Goal: Check status: Check status

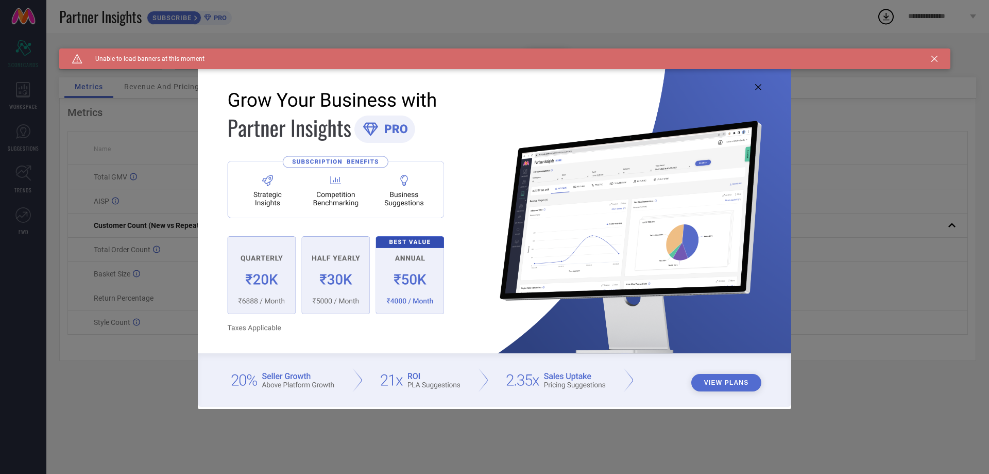
click at [756, 86] on icon at bounding box center [758, 87] width 6 height 6
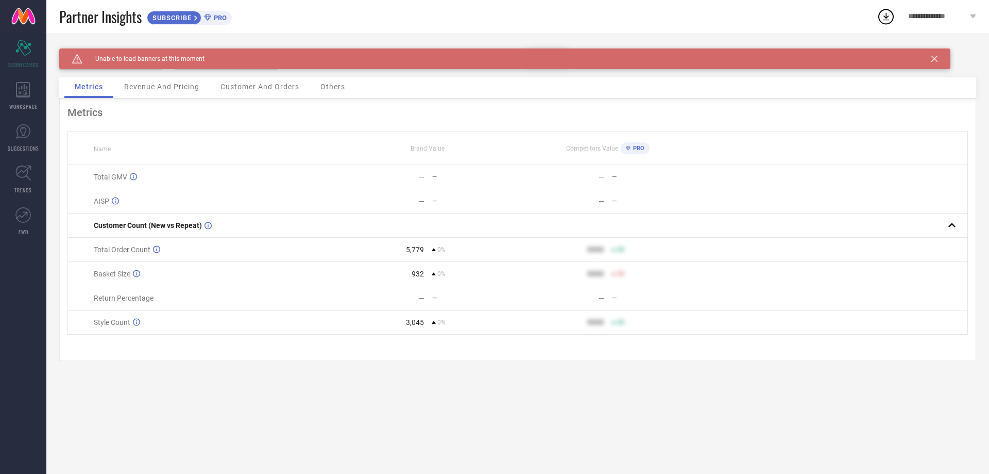
click at [931, 59] on div "Caution Created with Sketch. Unable to load banners at this moment" at bounding box center [504, 58] width 891 height 21
click at [936, 58] on icon at bounding box center [935, 59] width 6 height 6
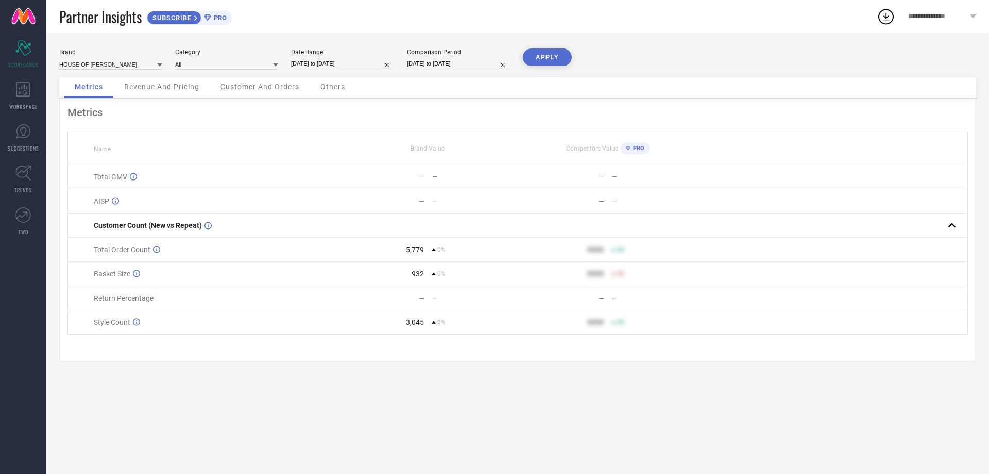
click at [339, 65] on input "[DATE] to [DATE]" at bounding box center [342, 63] width 103 height 11
select select "8"
select select "2025"
select select "9"
select select "2025"
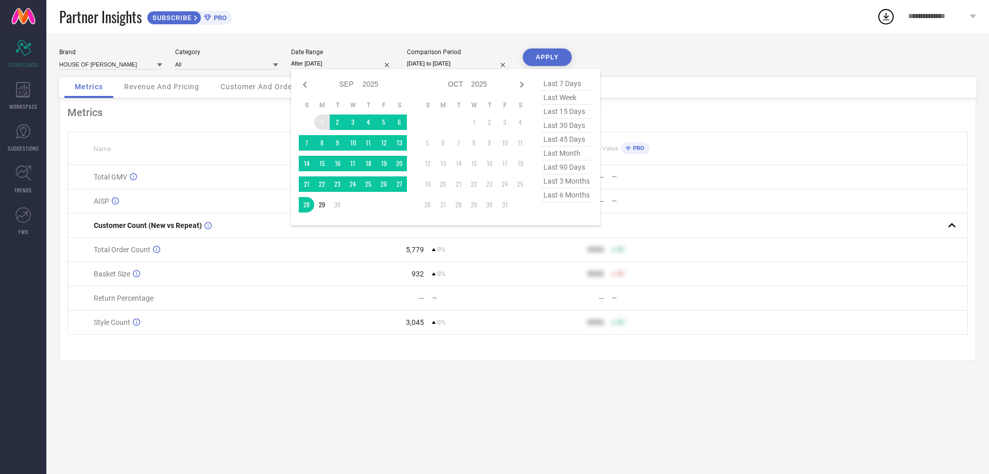
click at [327, 116] on td "1" at bounding box center [321, 121] width 15 height 15
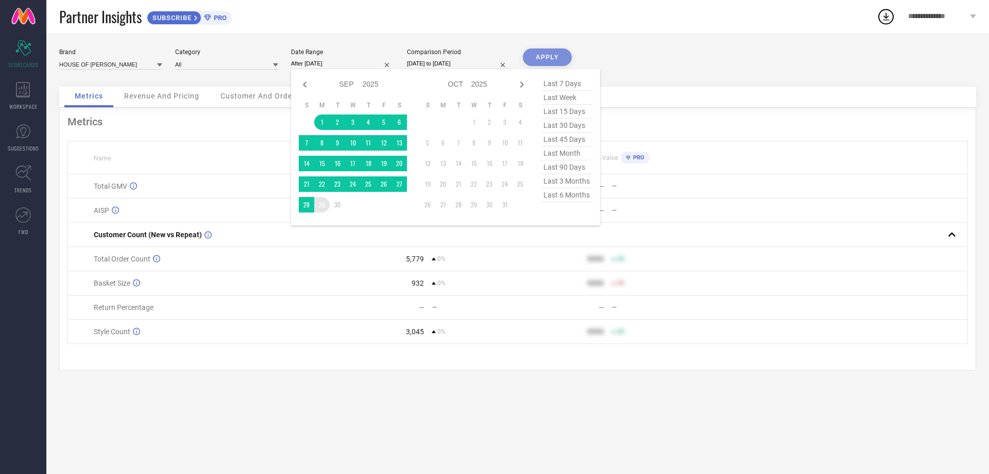
type input "01-09-2025 to 29-09-2025"
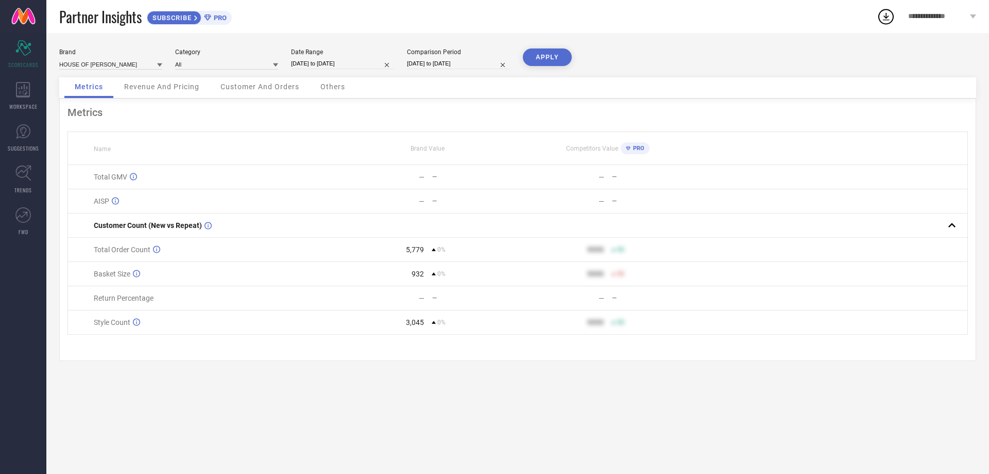
click at [448, 67] on input "[DATE] to [DATE]" at bounding box center [458, 63] width 103 height 11
select select "8"
select select "2025"
select select "9"
select select "2025"
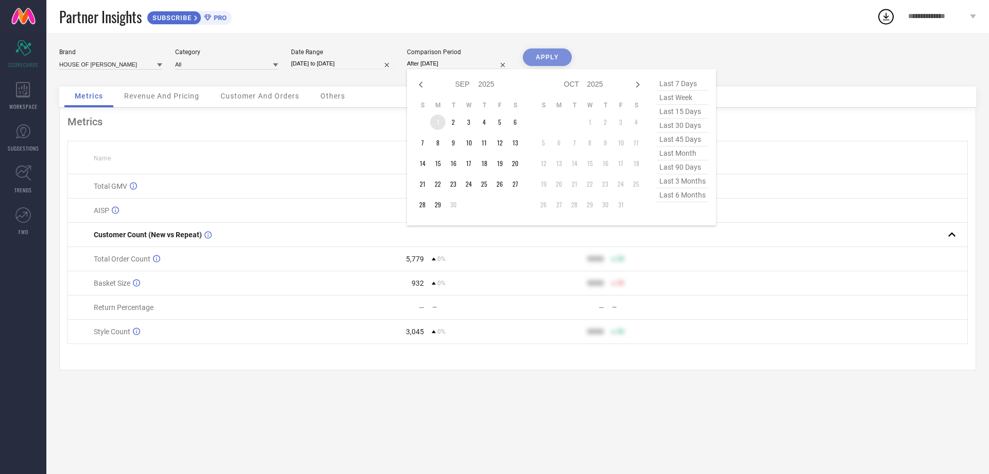
click at [438, 120] on td "1" at bounding box center [437, 121] width 15 height 15
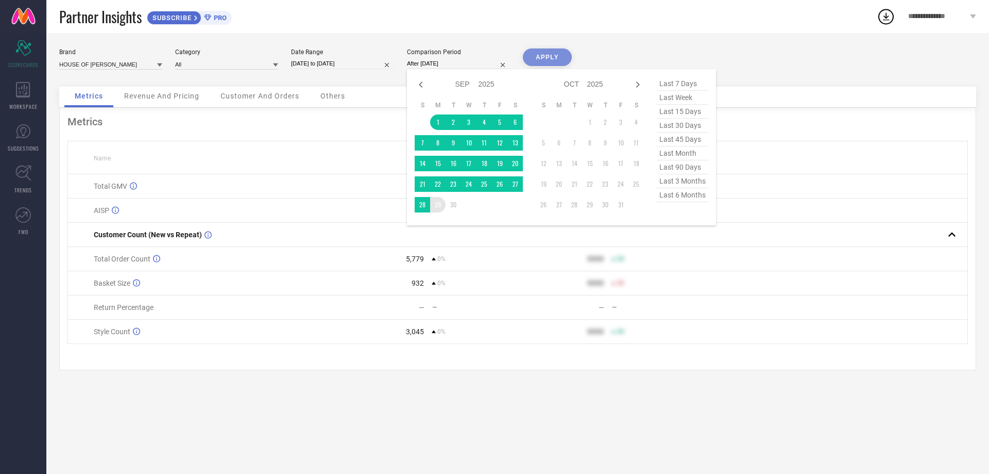
type input "01-09-2025 to 29-09-2025"
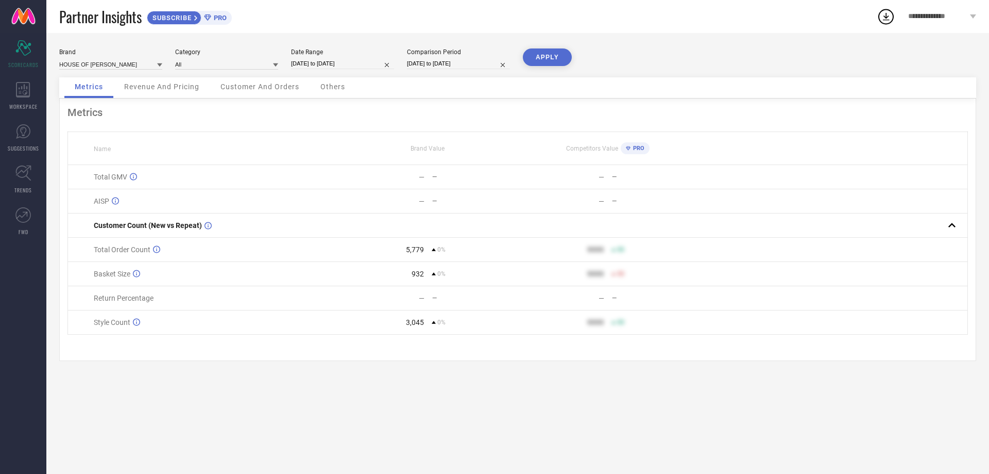
click at [549, 55] on button "APPLY" at bounding box center [547, 57] width 49 height 18
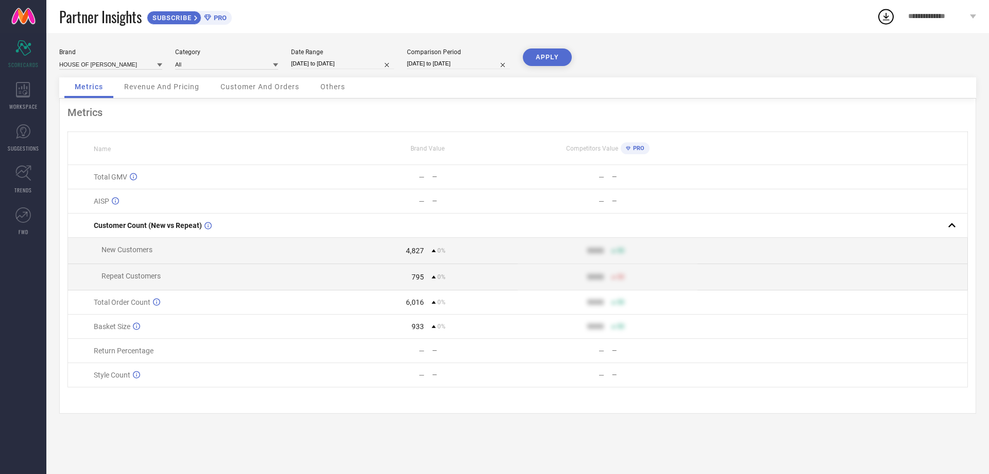
click at [544, 54] on button "APPLY" at bounding box center [547, 57] width 49 height 18
select select "8"
select select "2025"
select select "9"
select select "2025"
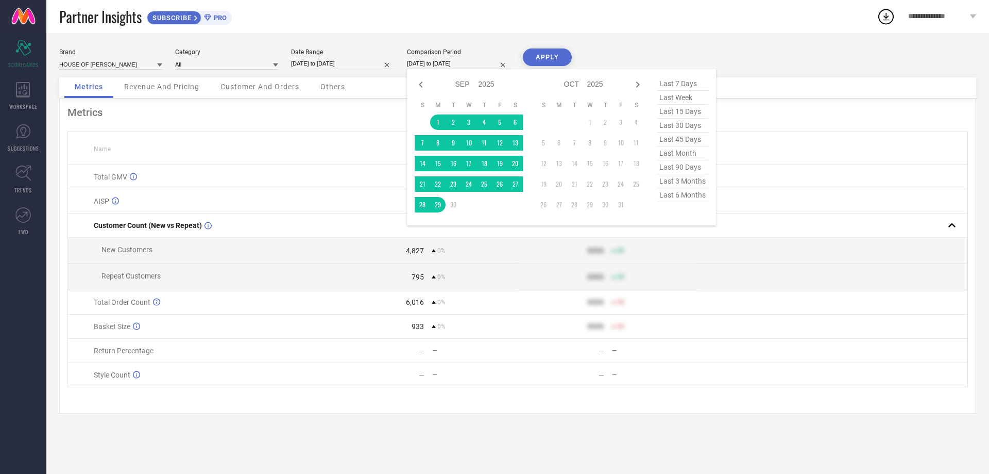
click at [427, 64] on input "01-09-2025 to 29-09-2025" at bounding box center [458, 63] width 103 height 11
click at [441, 123] on td "1" at bounding box center [437, 121] width 15 height 15
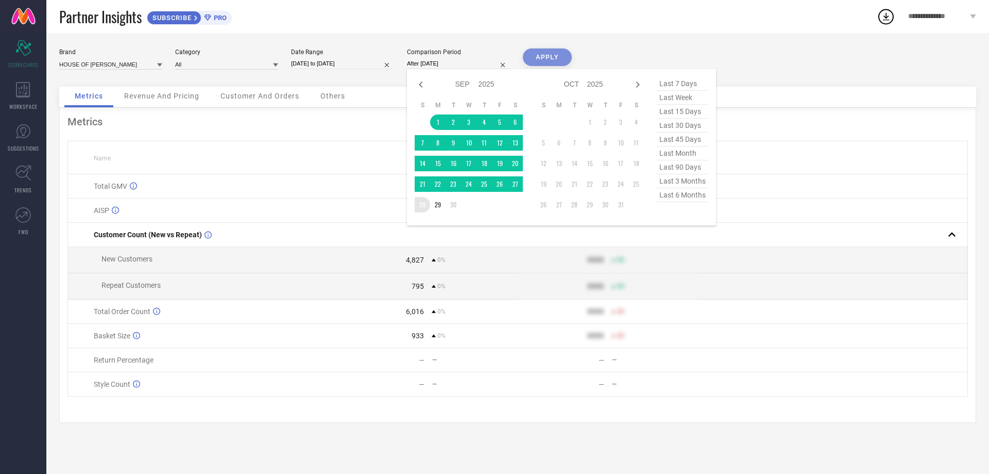
type input "[DATE] to [DATE]"
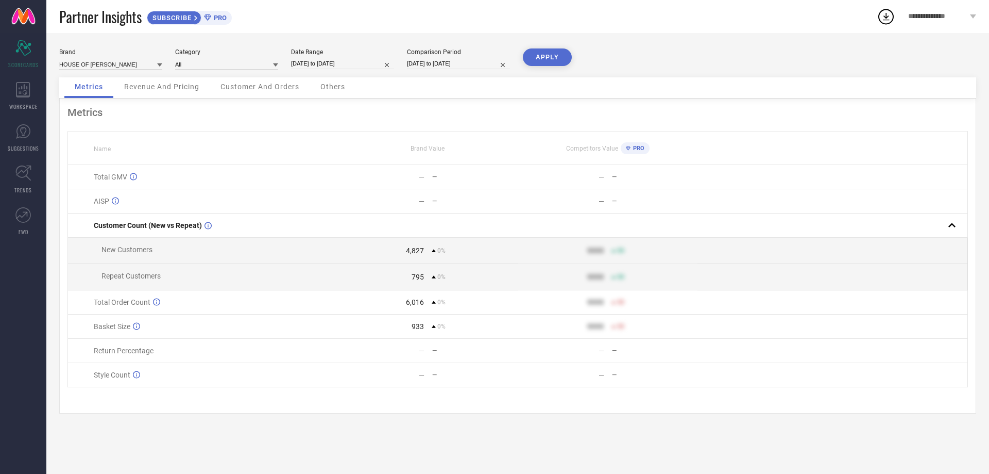
select select "8"
select select "2025"
select select "9"
select select "2025"
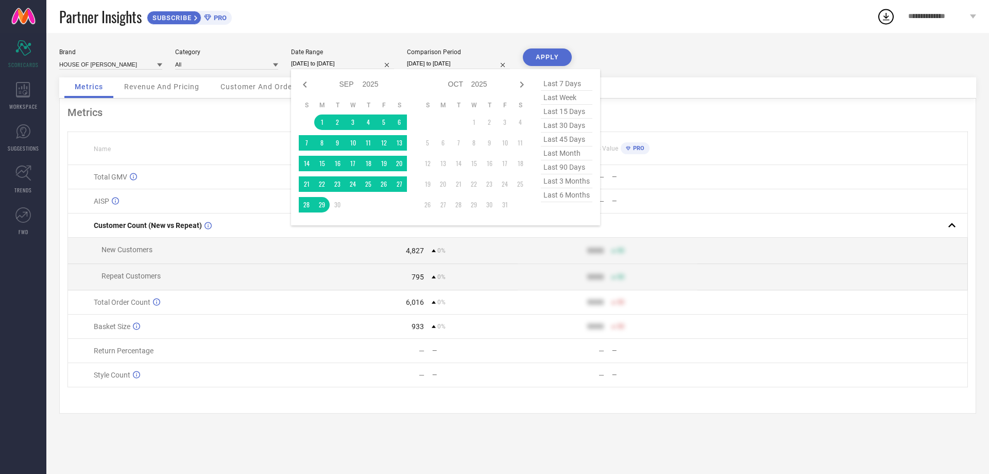
click at [330, 63] on input "01-09-2025 to 29-09-2025" at bounding box center [342, 63] width 103 height 11
click at [322, 120] on td "1" at bounding box center [321, 121] width 15 height 15
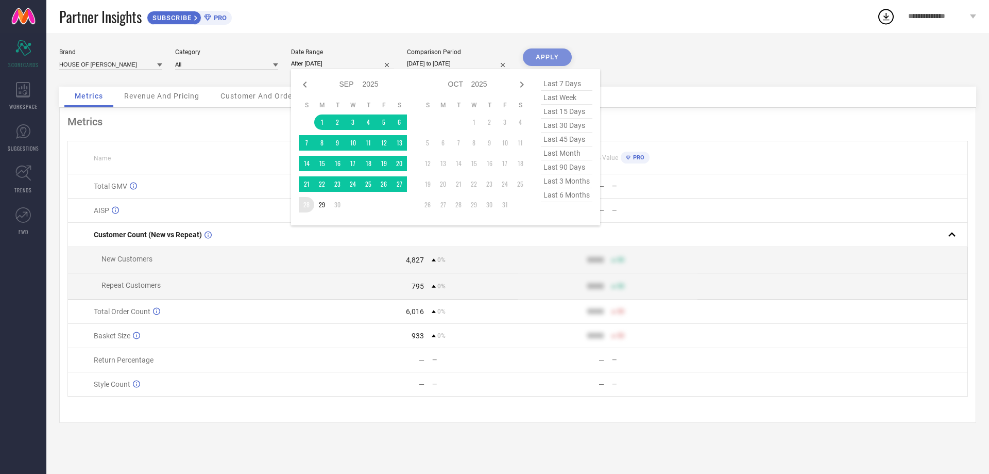
type input "[DATE] to [DATE]"
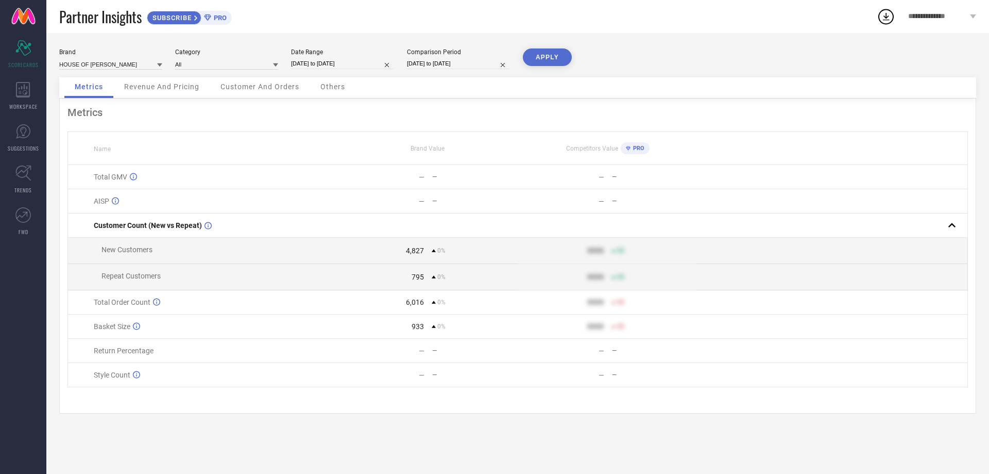
click at [539, 58] on button "APPLY" at bounding box center [547, 57] width 49 height 18
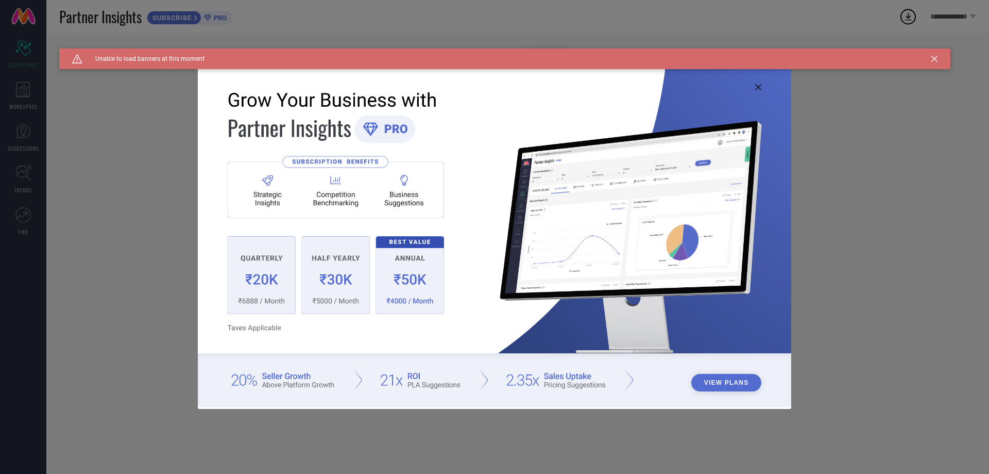
type input "All"
click at [760, 86] on icon at bounding box center [758, 87] width 6 height 6
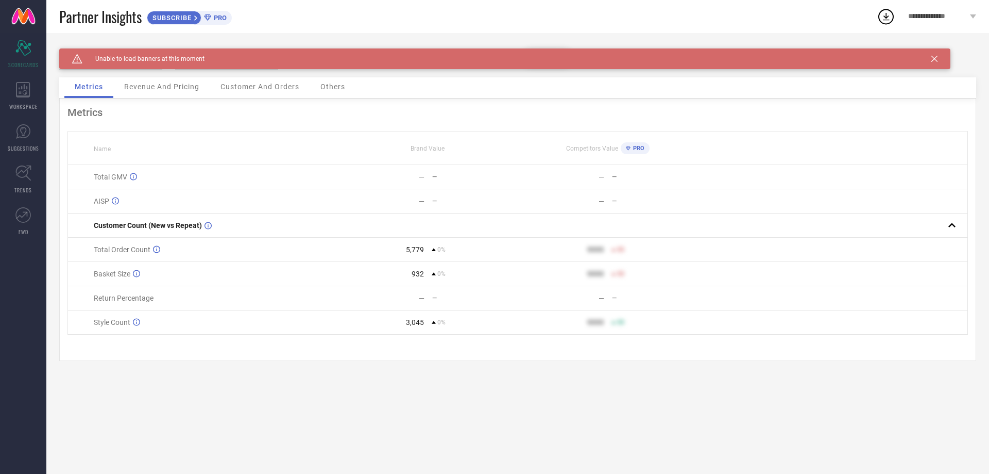
click at [931, 57] on div "Caution Created with Sketch. Unable to load banners at this moment" at bounding box center [504, 58] width 891 height 21
click at [935, 60] on icon at bounding box center [935, 59] width 6 height 6
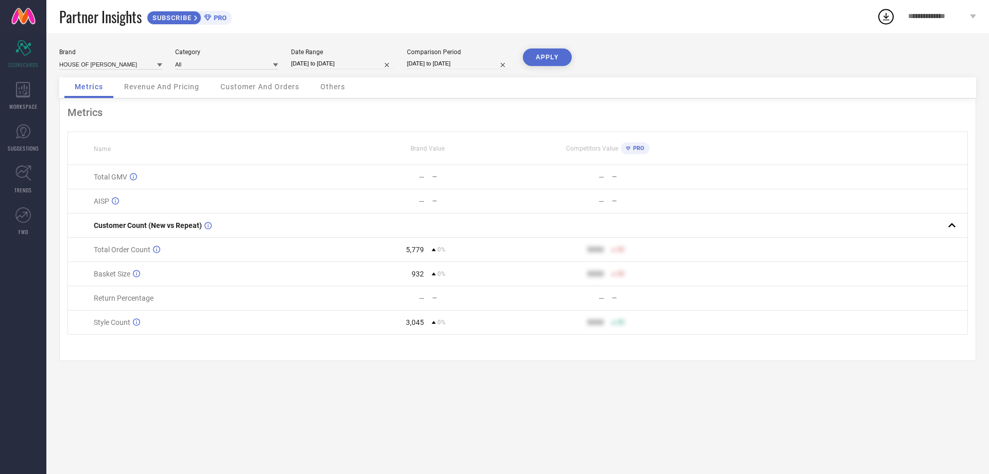
click at [557, 55] on button "APPLY" at bounding box center [547, 57] width 49 height 18
